Goal: Task Accomplishment & Management: Manage account settings

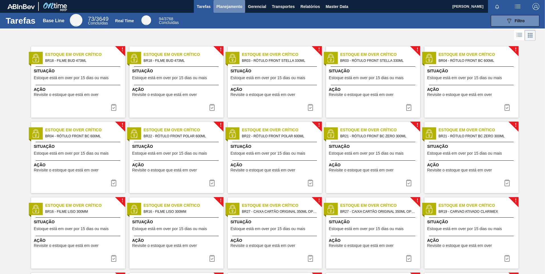
click at [228, 9] on span "Planejamento" at bounding box center [229, 6] width 26 height 7
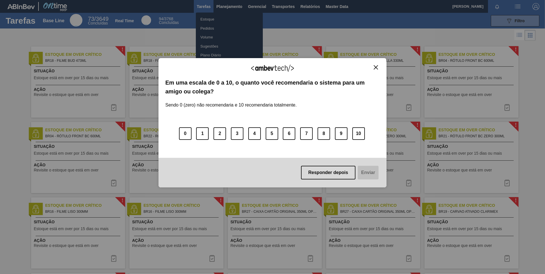
click at [212, 27] on div "Agradecemos seu feedback! Em uma escala de 0 a 10, o quanto você recomendaria o…" at bounding box center [272, 123] width 228 height 258
click at [377, 68] on img "Close" at bounding box center [376, 67] width 4 height 4
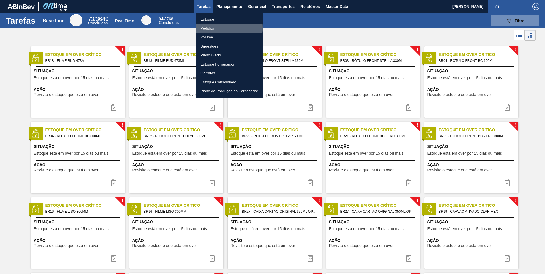
click at [210, 28] on li "Pedidos" at bounding box center [229, 28] width 67 height 9
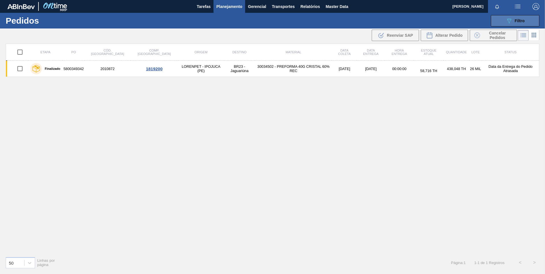
click at [519, 23] on span "Filtro" at bounding box center [520, 21] width 10 height 5
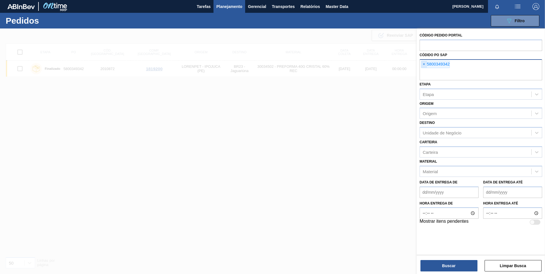
click at [422, 65] on span "×" at bounding box center [423, 64] width 5 height 7
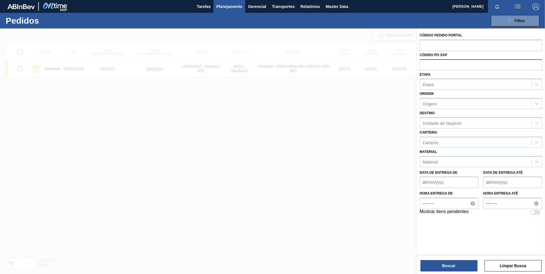
click at [452, 64] on input "text" at bounding box center [481, 64] width 123 height 11
